Goal: Book appointment/travel/reservation

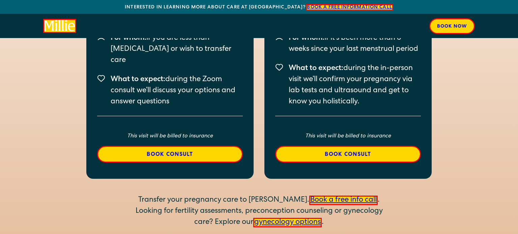
scroll to position [1061, 0]
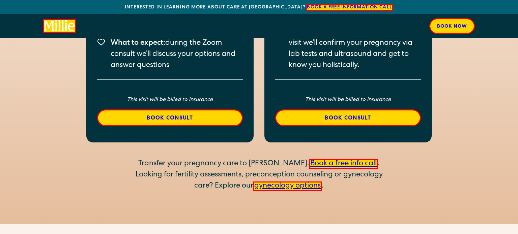
click at [276, 182] on link "gynecology options" at bounding box center [287, 186] width 68 height 9
click at [454, 28] on div "Book now" at bounding box center [452, 26] width 30 height 7
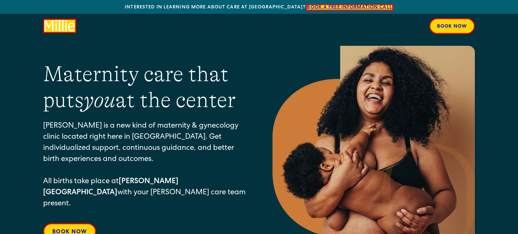
click at [447, 28] on div "Book now" at bounding box center [452, 26] width 30 height 7
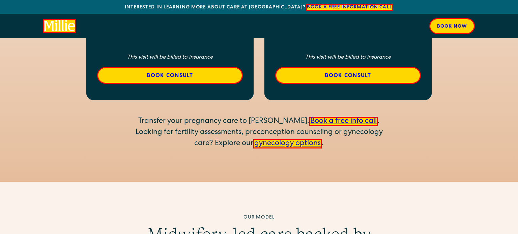
scroll to position [1113, 0]
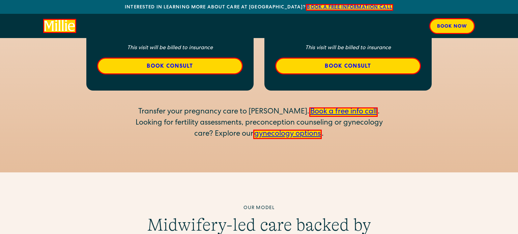
click at [328, 107] on link "Book a free info call" at bounding box center [343, 111] width 68 height 9
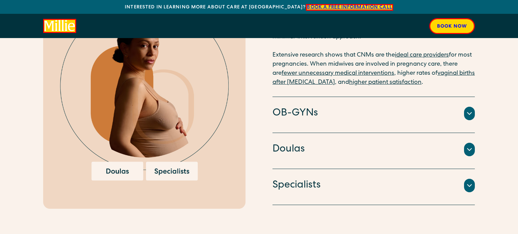
click at [373, 143] on div "Doulas" at bounding box center [373, 150] width 202 height 14
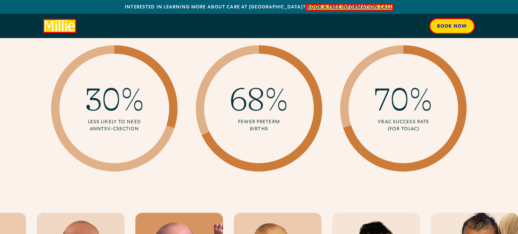
scroll to position [1694, 0]
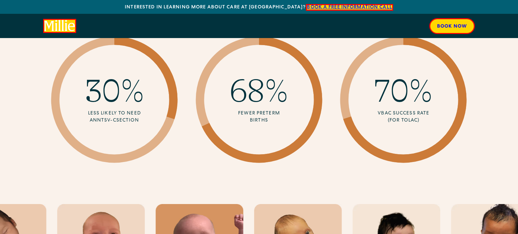
click at [408, 110] on div "VBAC success rate (for TOLAC)" at bounding box center [403, 117] width 59 height 14
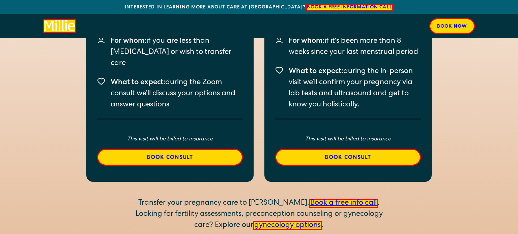
scroll to position [1040, 0]
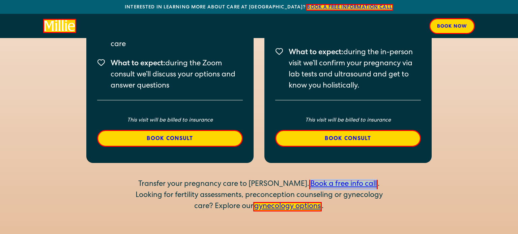
copy link "Book a free info call"
click at [160, 179] on div "Transfer your pregnancy care to Millie. Book a free info call ." at bounding box center [258, 184] width 259 height 11
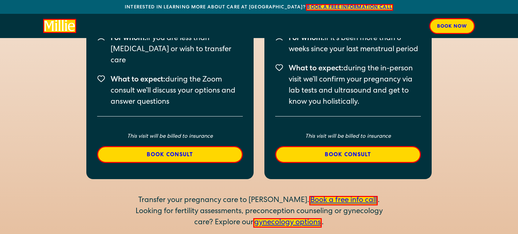
scroll to position [1025, 0]
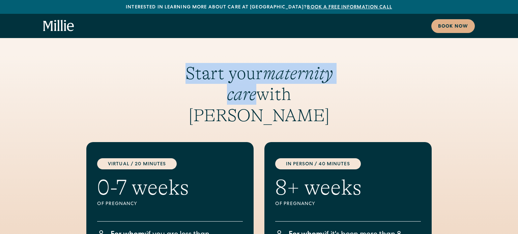
drag, startPoint x: 167, startPoint y: 66, endPoint x: 366, endPoint y: 54, distance: 198.8
click at [366, 54] on div "Start your maternity care with Millie" at bounding box center [258, 67] width 431 height 117
copy h3 "Start your maternity care"
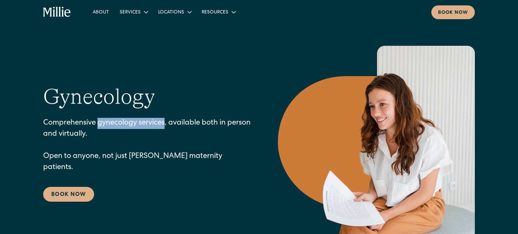
drag, startPoint x: 165, startPoint y: 127, endPoint x: 99, endPoint y: 128, distance: 65.7
click at [99, 128] on p "Comprehensive gynecology services, available both in person and virtually. Open…" at bounding box center [147, 146] width 208 height 56
copy p "gynecology services"
